Goal: Obtain resource: Obtain resource

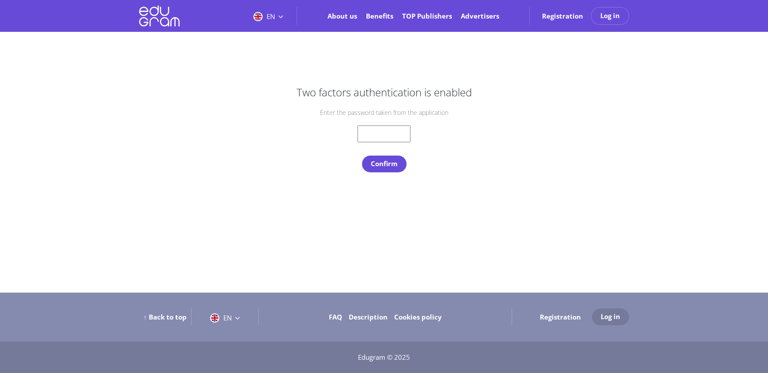
type input "[EMAIL_ADDRESS][DOMAIN_NAME]"
type input "livingstonelowoi@gmail.com"
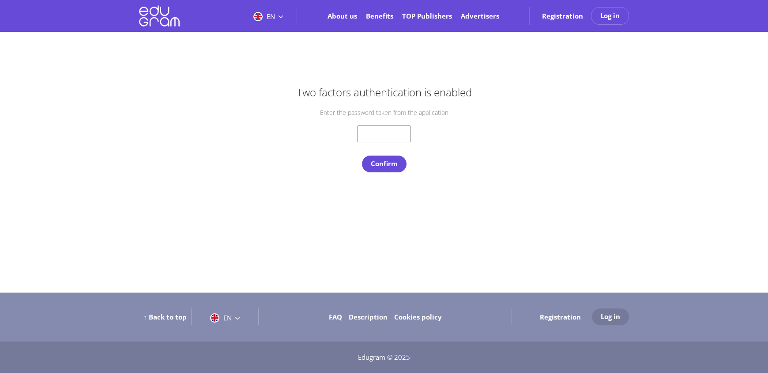
click at [366, 135] on input "text" at bounding box center [384, 133] width 53 height 17
type input "995936"
click at [389, 166] on button "Confirm" at bounding box center [384, 163] width 45 height 17
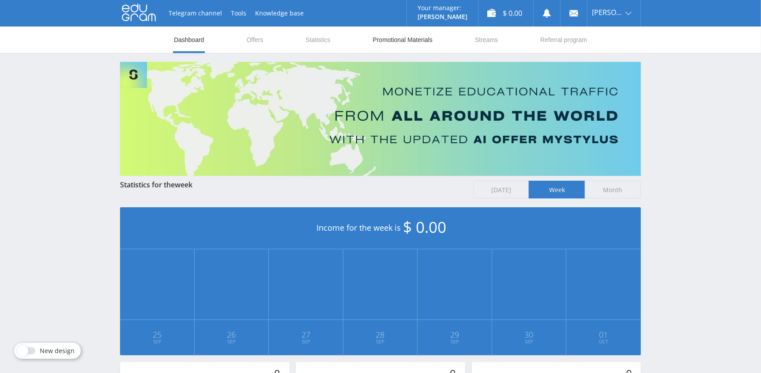
click at [406, 37] on link "Promotional Materials" at bounding box center [402, 39] width 61 height 26
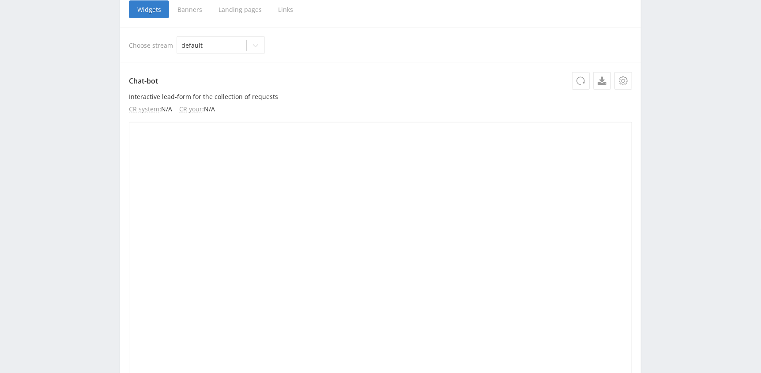
scroll to position [132, 0]
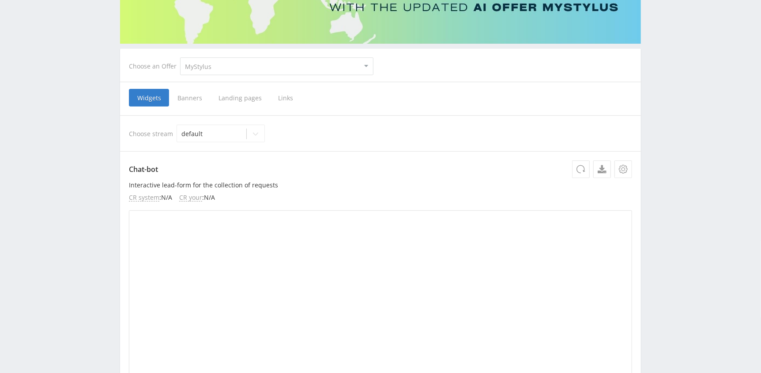
click at [185, 96] on span "Banners" at bounding box center [189, 98] width 41 height 18
click at [0, 0] on input "Banners" at bounding box center [0, 0] width 0 height 0
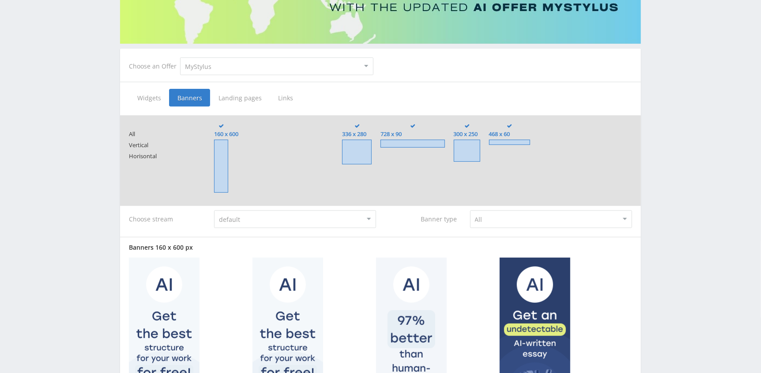
click at [153, 98] on span "Widgets" at bounding box center [149, 98] width 40 height 18
click at [0, 0] on input "Widgets" at bounding box center [0, 0] width 0 height 0
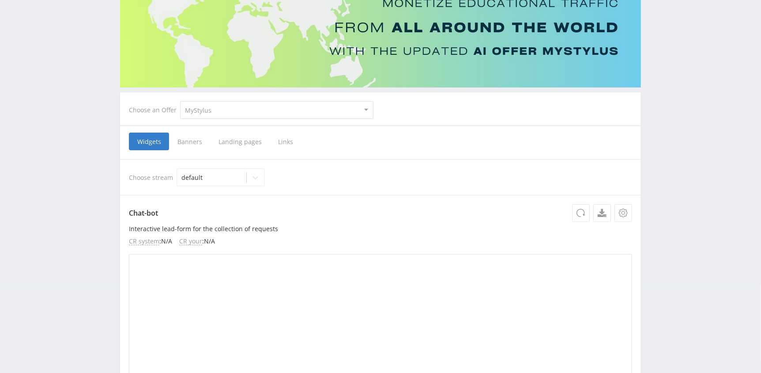
scroll to position [44, 0]
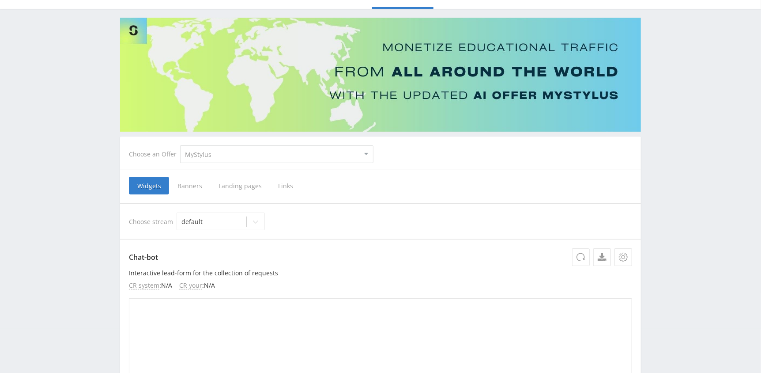
click at [247, 152] on select "MyStylus MyStylus - Revshare Studybay Studybay [GEOGRAPHIC_DATA] Study AI (RevS…" at bounding box center [276, 154] width 193 height 18
select select "2"
click at [180, 145] on select "MyStylus MyStylus - Revshare Studybay Studybay [GEOGRAPHIC_DATA] Study AI (RevS…" at bounding box center [276, 154] width 193 height 18
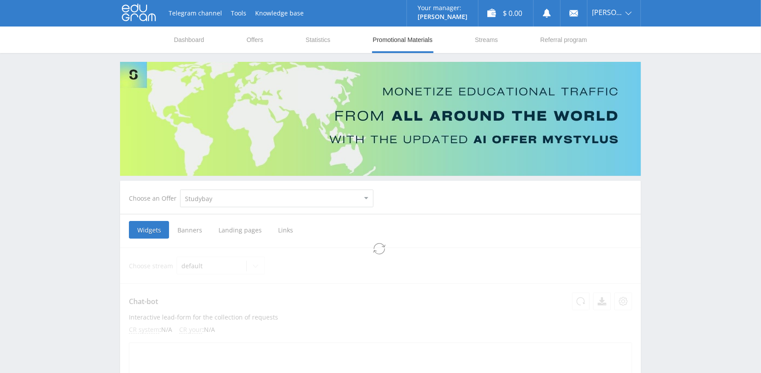
select select "2"
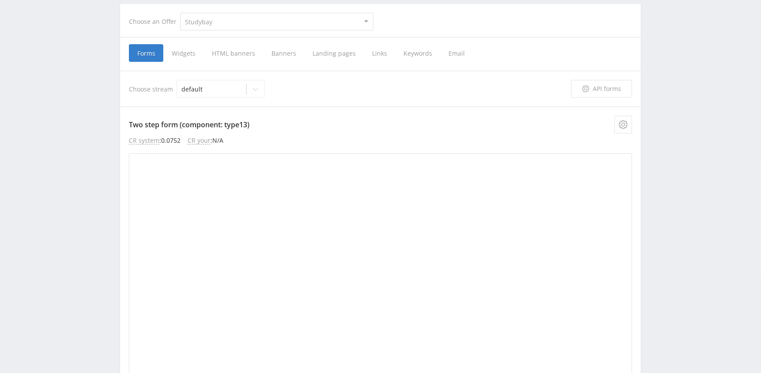
scroll to position [132, 0]
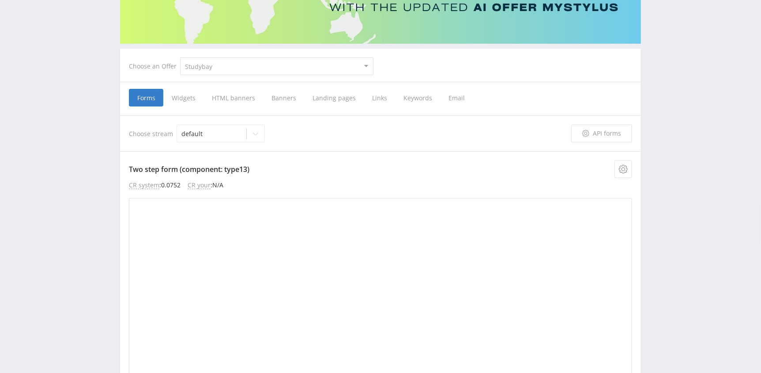
click at [185, 98] on span "Widgets" at bounding box center [183, 98] width 40 height 18
click at [0, 0] on input "Widgets" at bounding box center [0, 0] width 0 height 0
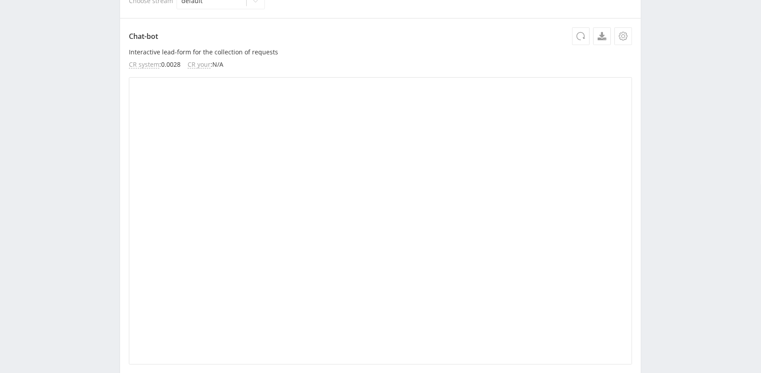
scroll to position [132, 0]
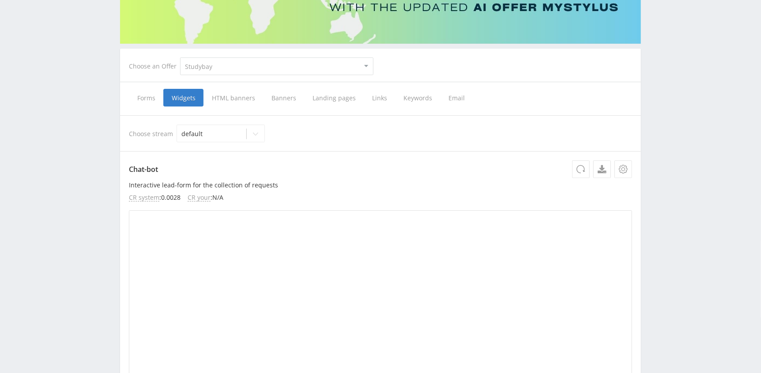
click at [144, 97] on span "Forms" at bounding box center [146, 98] width 34 height 18
click at [0, 0] on input "Forms" at bounding box center [0, 0] width 0 height 0
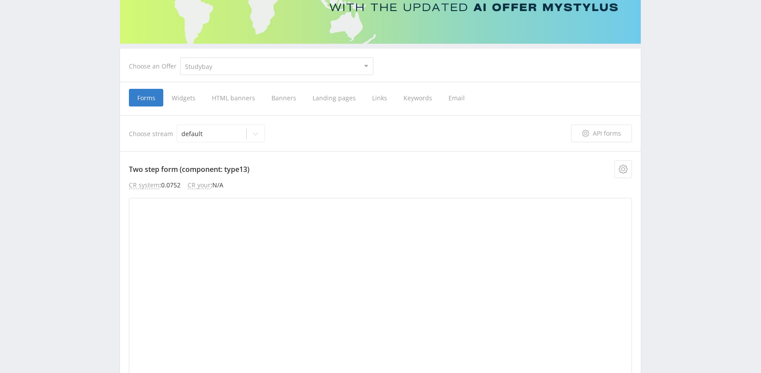
click at [186, 98] on span "Widgets" at bounding box center [183, 98] width 40 height 18
click at [0, 0] on input "Widgets" at bounding box center [0, 0] width 0 height 0
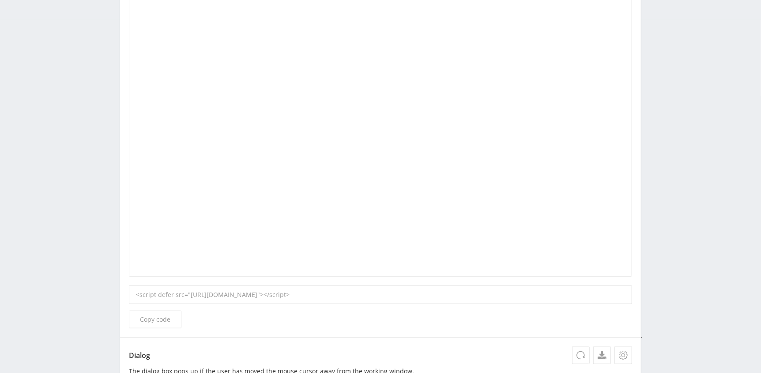
scroll to position [441, 0]
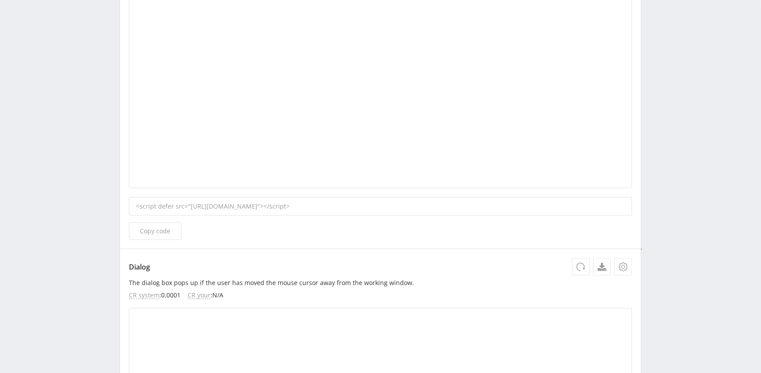
click at [347, 204] on div "<script defer src="[URL][DOMAIN_NAME]"></script>" at bounding box center [380, 206] width 503 height 19
click at [427, 203] on div "<script defer src="[URL][DOMAIN_NAME]"></script>" at bounding box center [380, 206] width 503 height 19
click at [160, 227] on span "Copy code" at bounding box center [155, 230] width 30 height 7
